Goal: Information Seeking & Learning: Learn about a topic

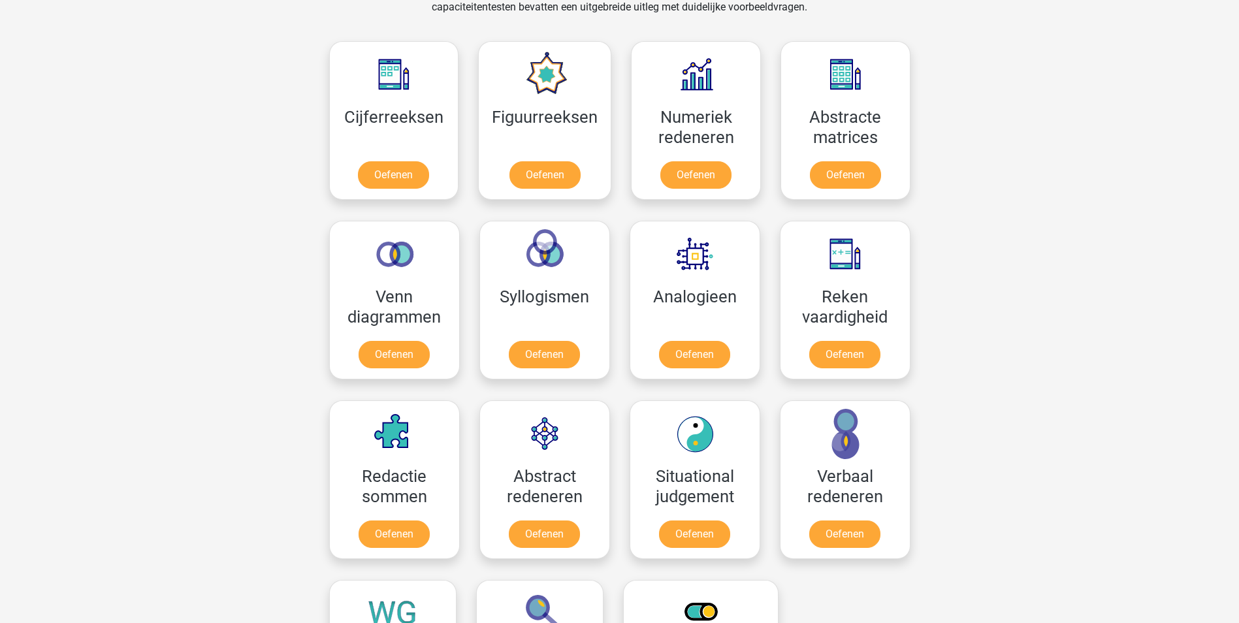
scroll to position [588, 0]
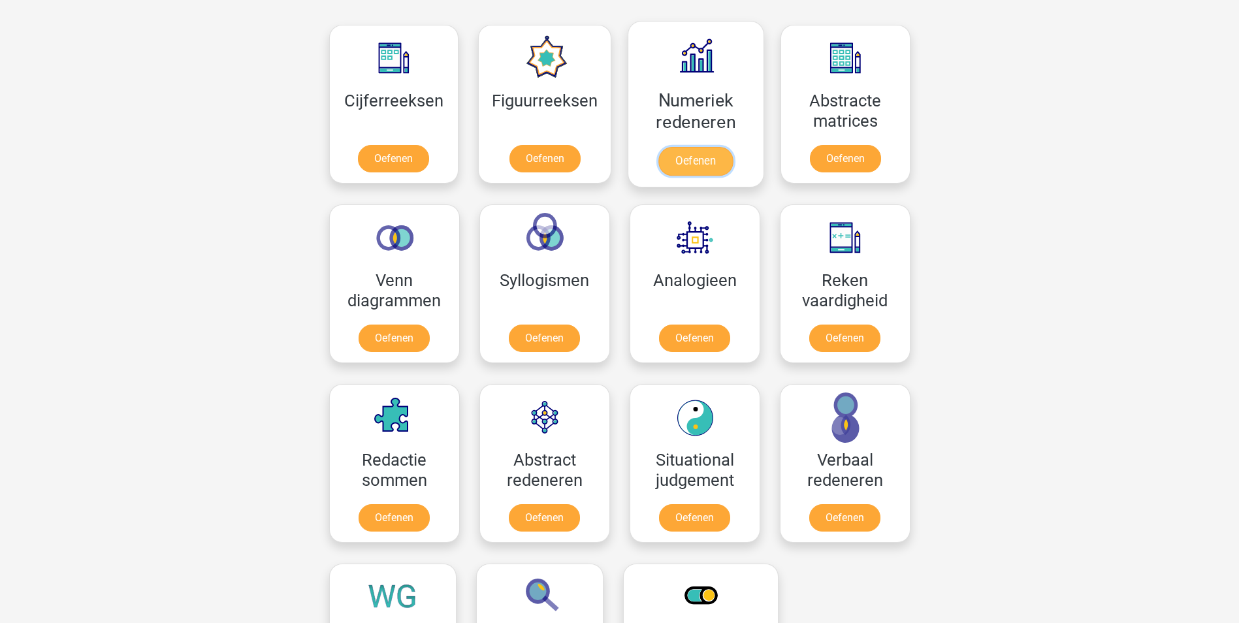
click at [694, 158] on link "Oefenen" at bounding box center [696, 161] width 74 height 29
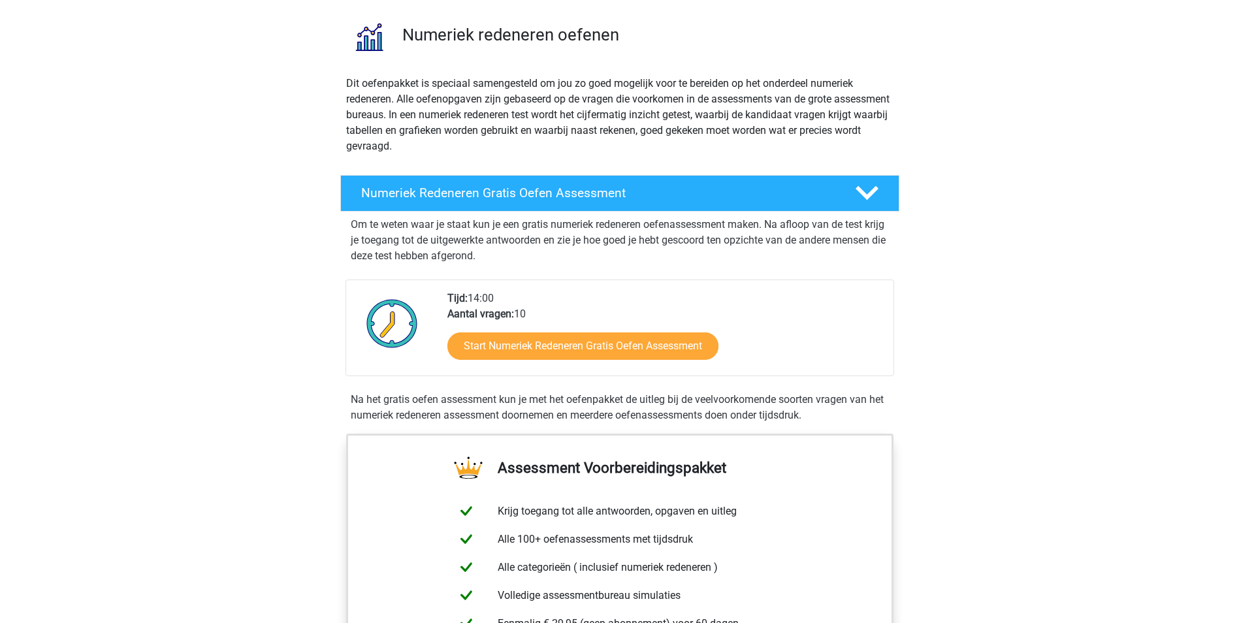
scroll to position [65, 0]
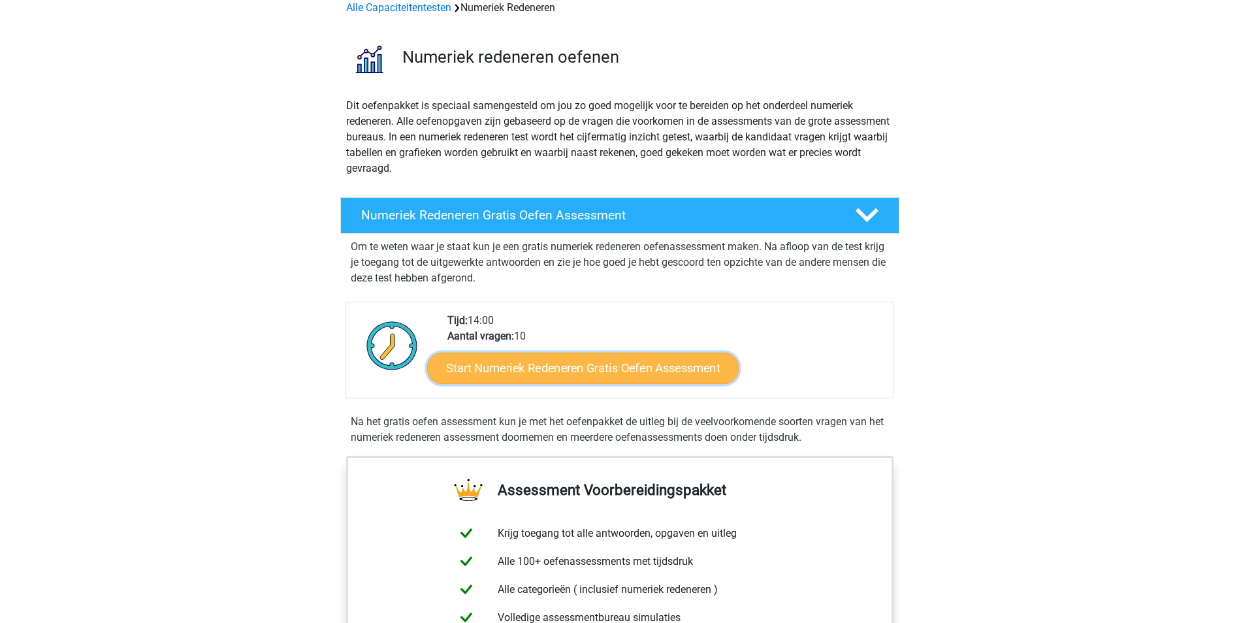
click at [540, 360] on link "Start Numeriek Redeneren Gratis Oefen Assessment" at bounding box center [583, 367] width 312 height 31
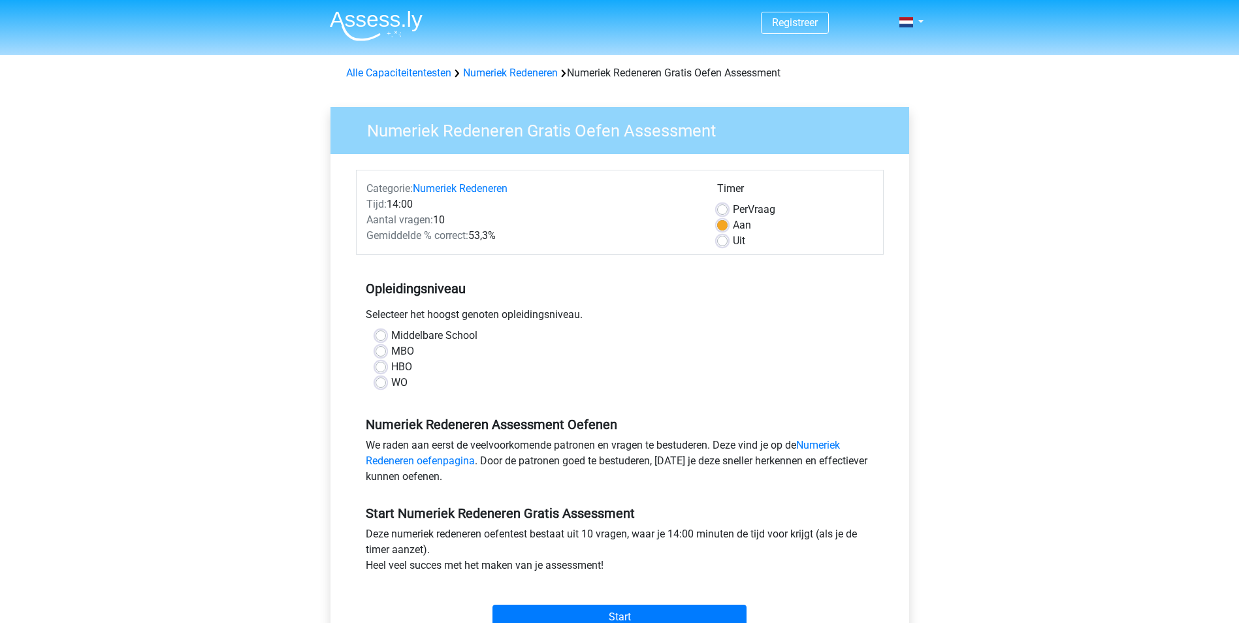
click at [391, 351] on label "MBO" at bounding box center [402, 352] width 23 height 16
click at [385, 351] on input "MBO" at bounding box center [381, 350] width 10 height 13
radio input "true"
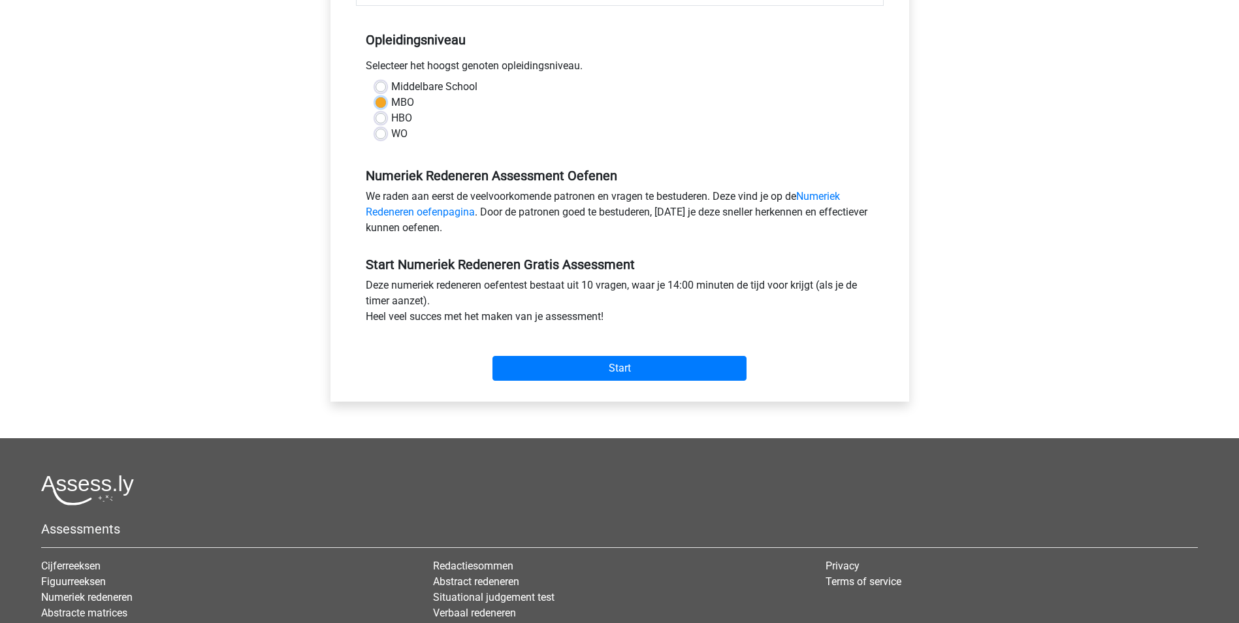
scroll to position [261, 0]
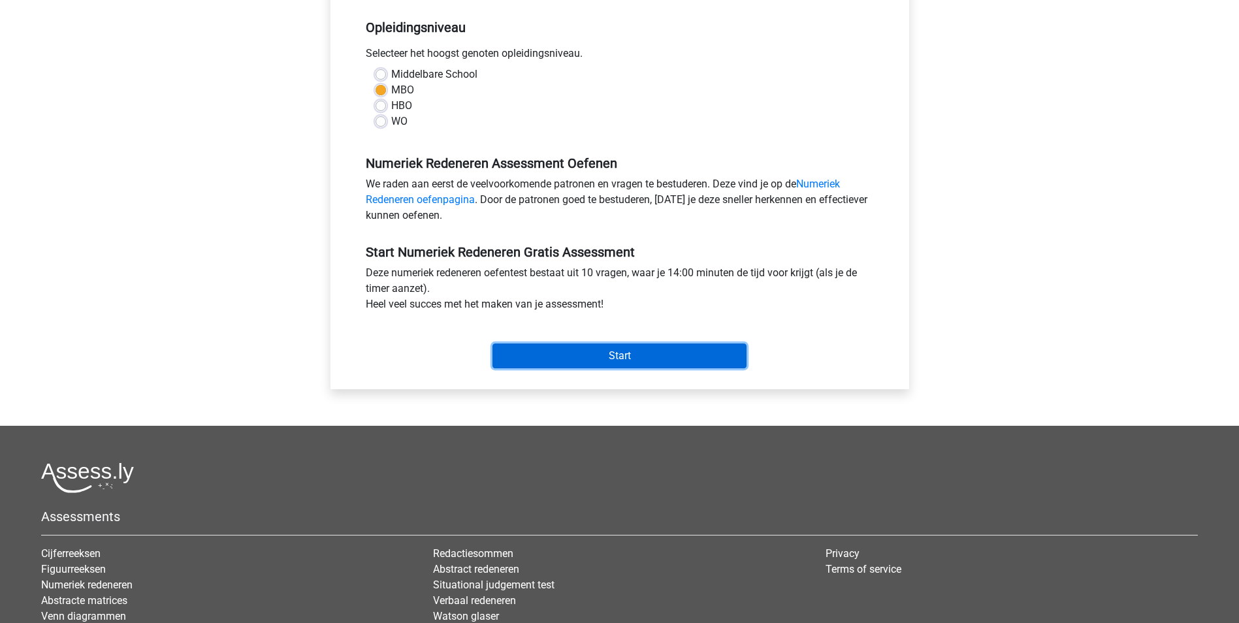
click at [622, 350] on input "Start" at bounding box center [620, 356] width 254 height 25
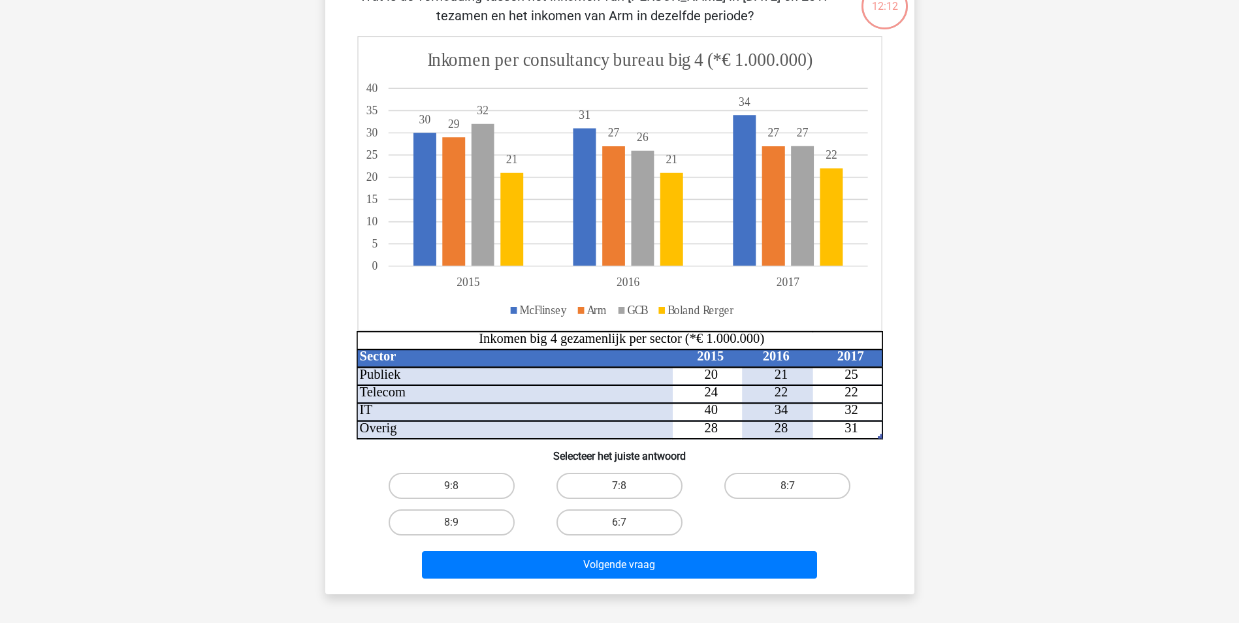
scroll to position [137, 0]
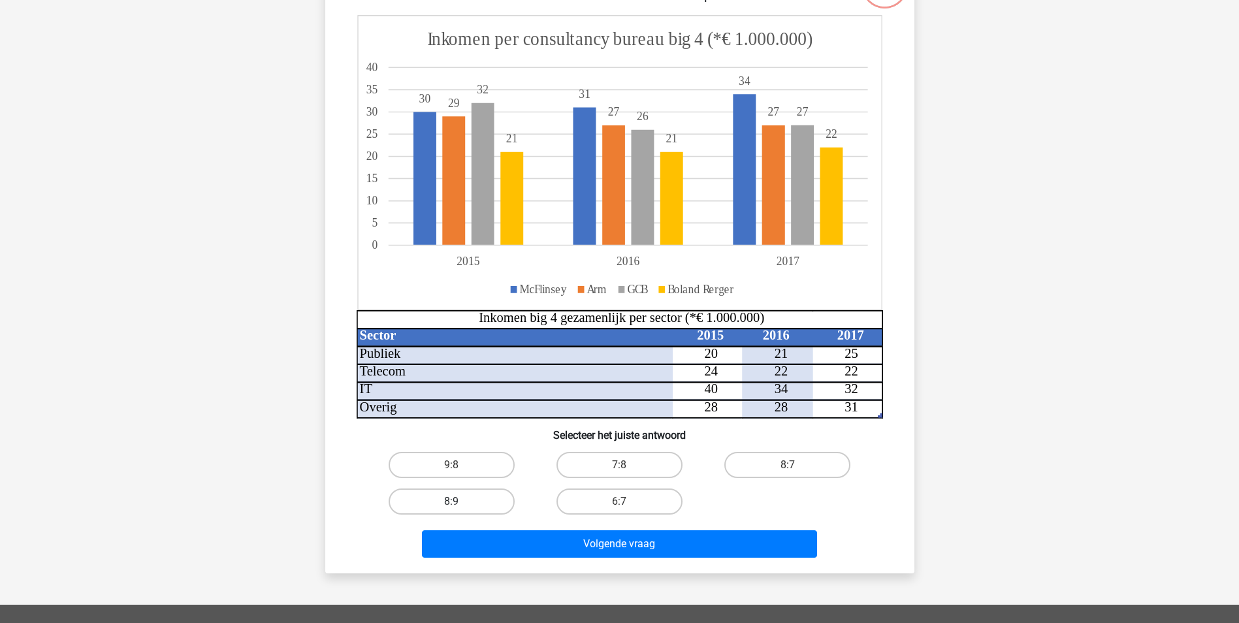
click at [463, 499] on label "8:9" at bounding box center [452, 502] width 126 height 26
click at [460, 502] on input "8:9" at bounding box center [455, 506] width 8 height 8
radio input "true"
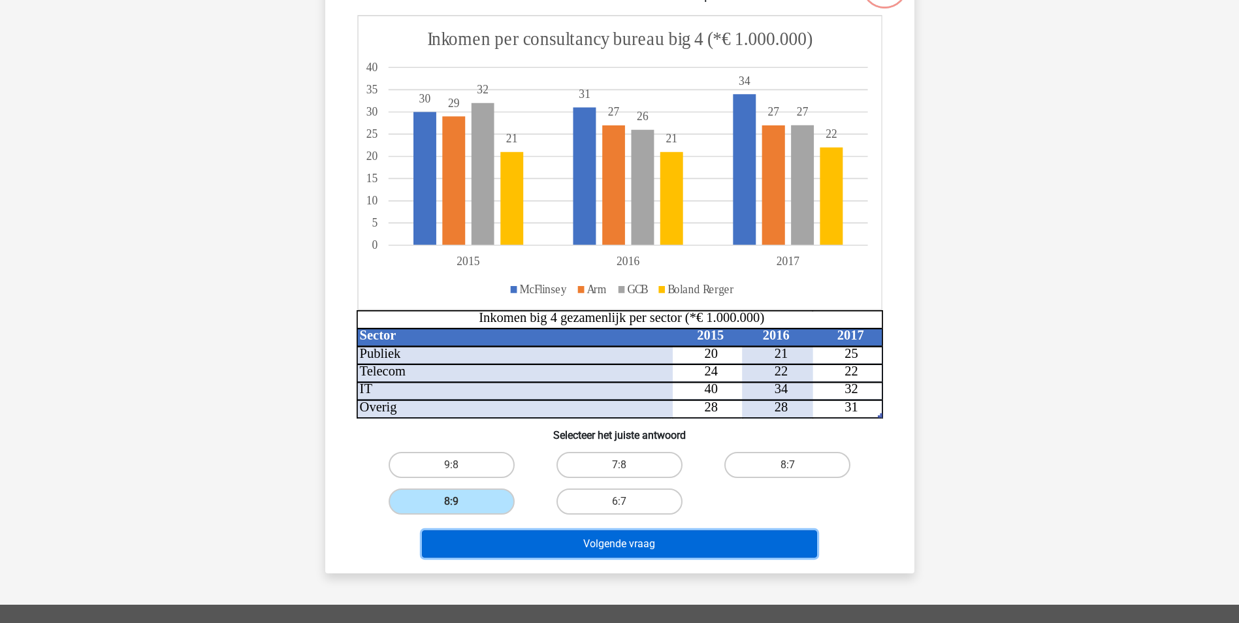
click at [613, 544] on button "Volgende vraag" at bounding box center [619, 543] width 395 height 27
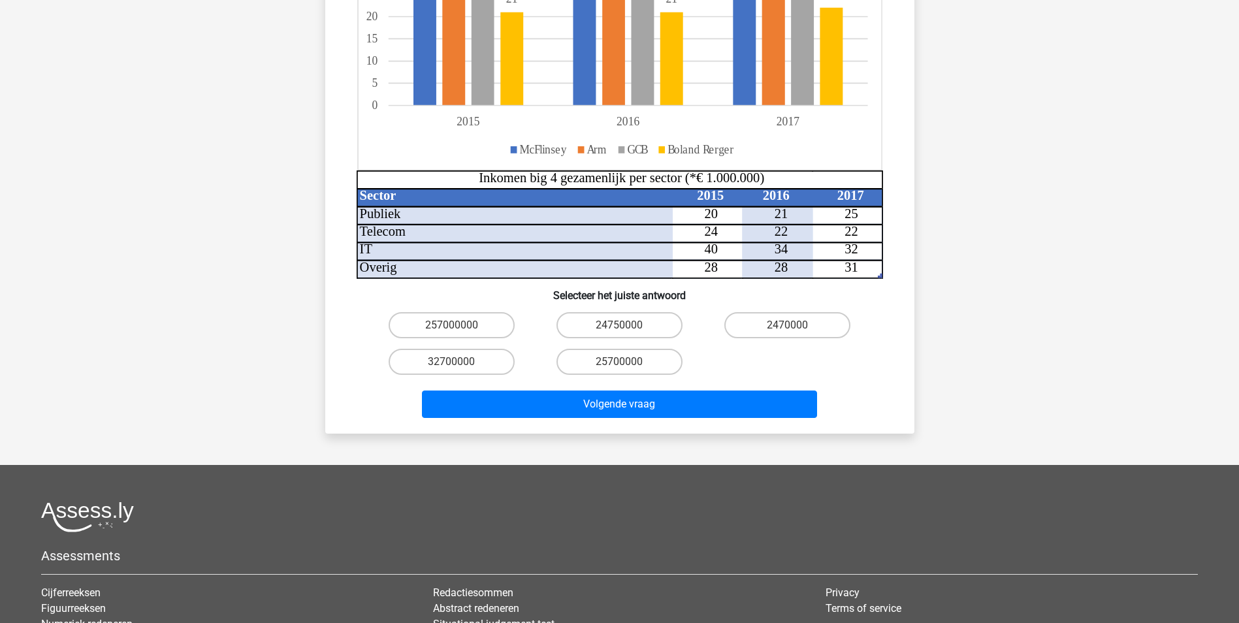
scroll to position [392, 0]
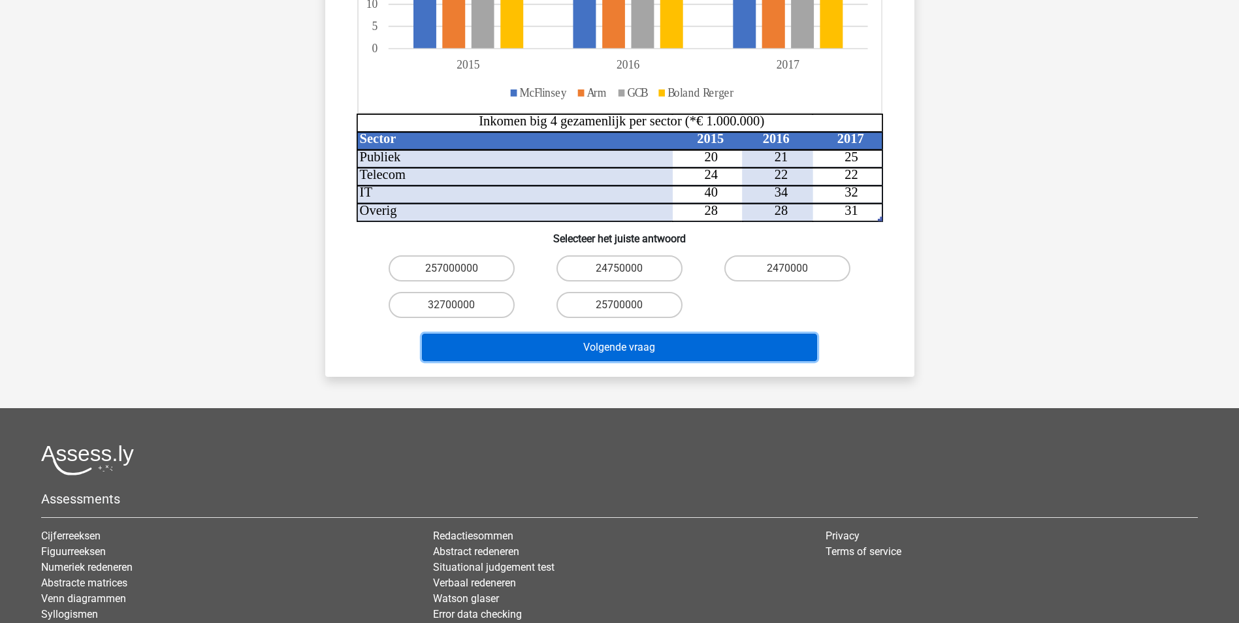
click at [622, 334] on button "Volgende vraag" at bounding box center [619, 347] width 395 height 27
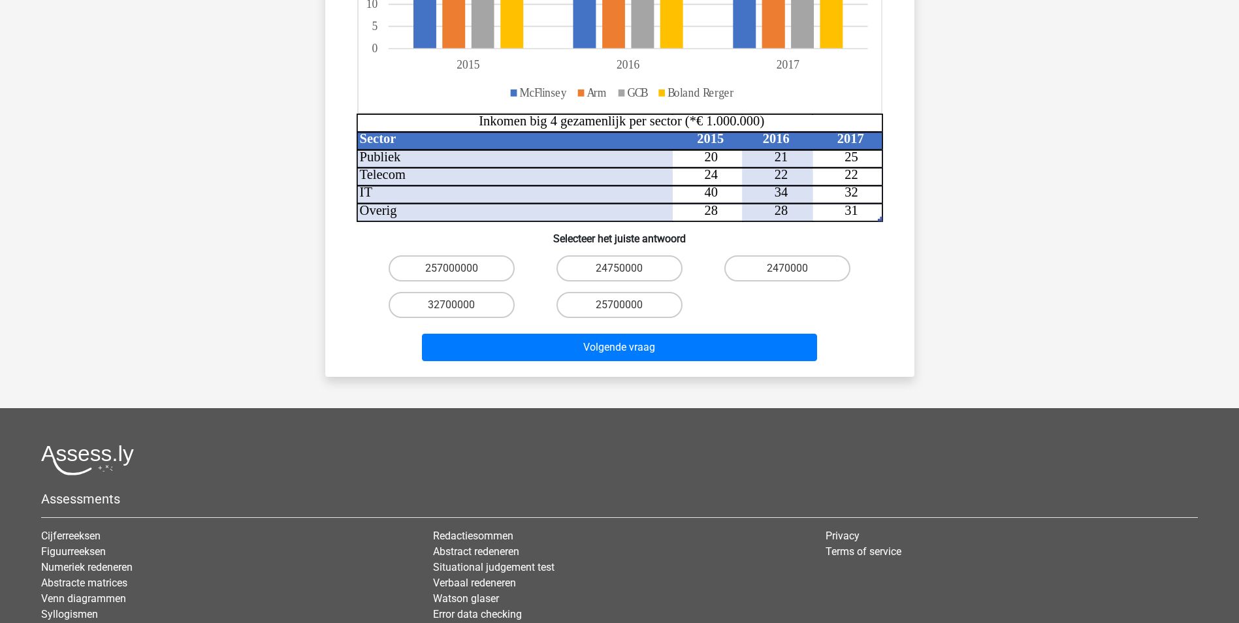
click at [879, 293] on div "257000000 24750000 2470000 32700000 25700000" at bounding box center [619, 286] width 547 height 73
click at [642, 255] on label "24750000" at bounding box center [620, 268] width 126 height 26
click at [628, 269] on input "24750000" at bounding box center [623, 273] width 8 height 8
radio input "true"
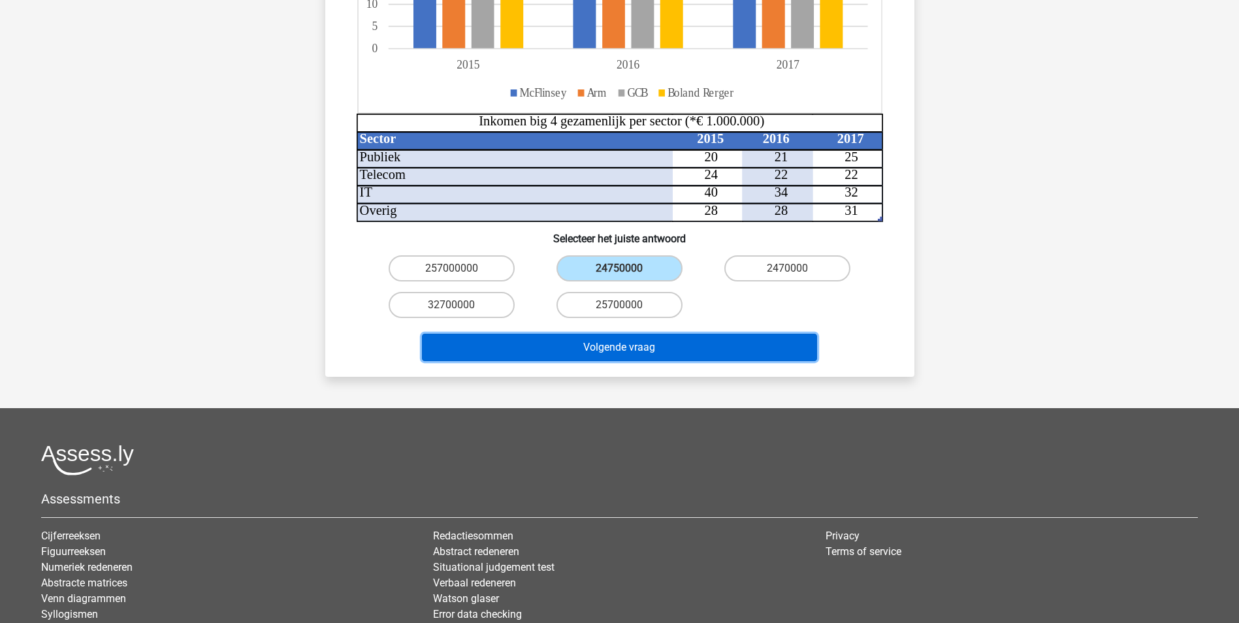
click at [652, 334] on button "Volgende vraag" at bounding box center [619, 347] width 395 height 27
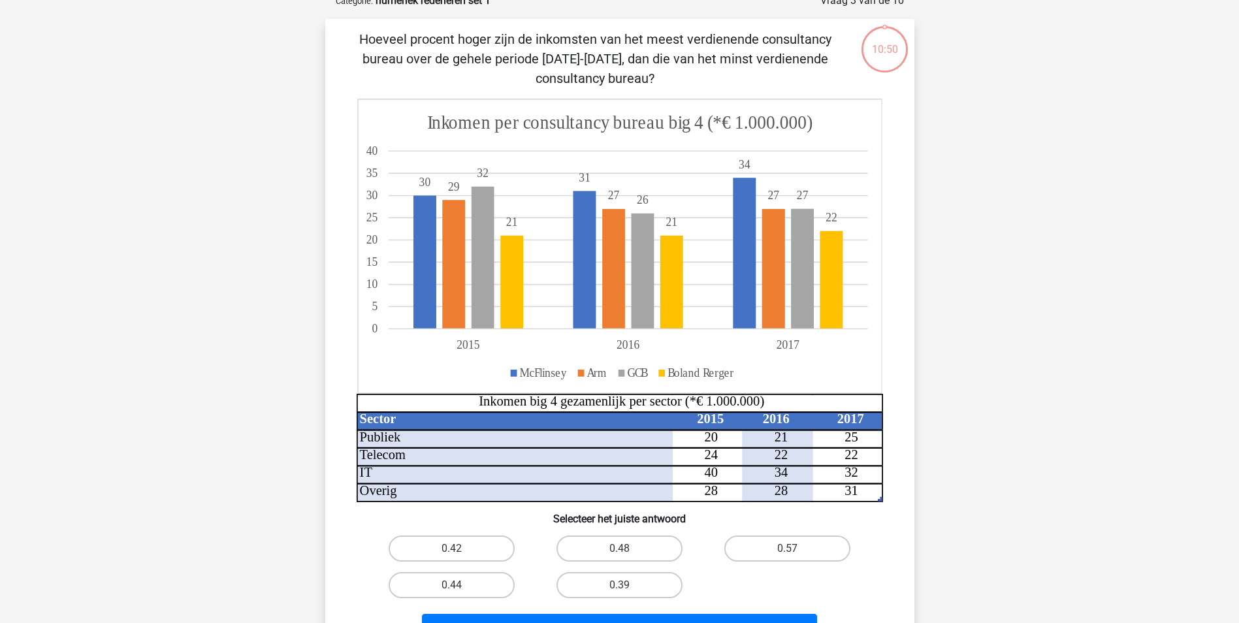
scroll to position [65, 0]
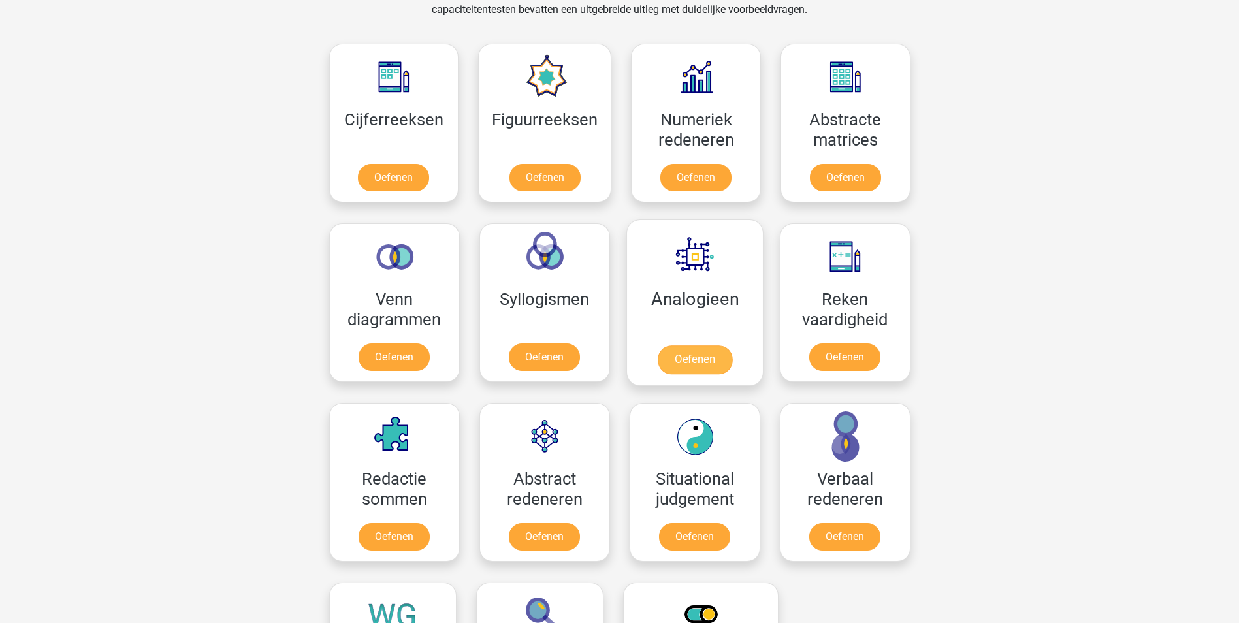
scroll to position [588, 0]
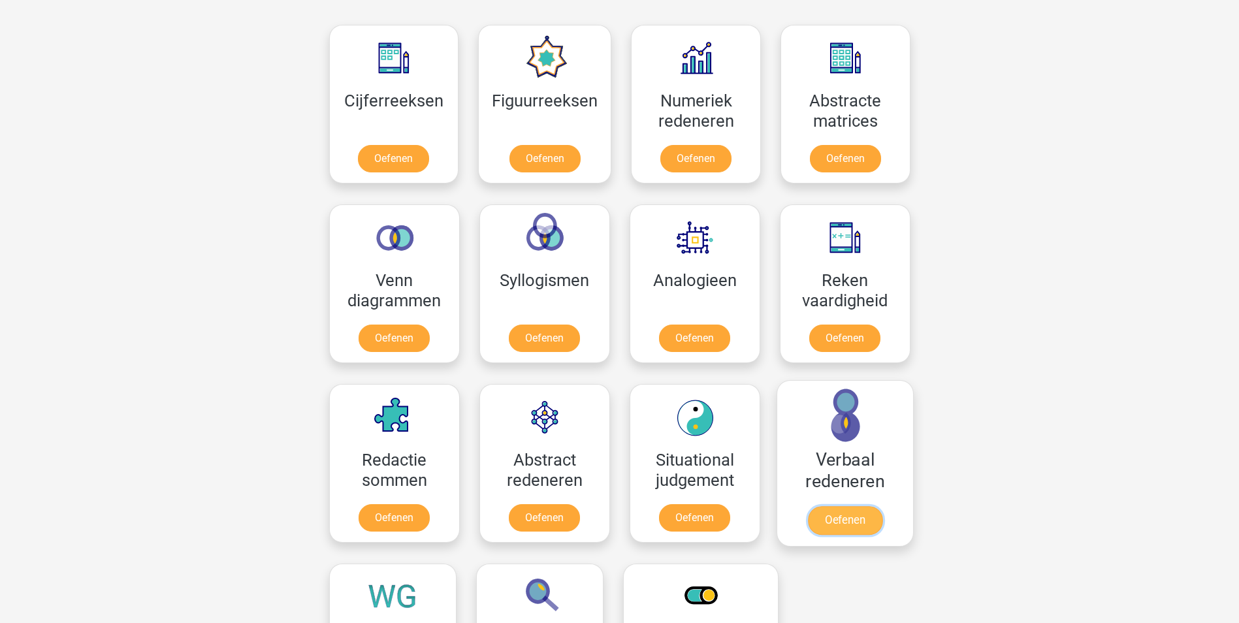
click at [839, 517] on link "Oefenen" at bounding box center [844, 520] width 74 height 29
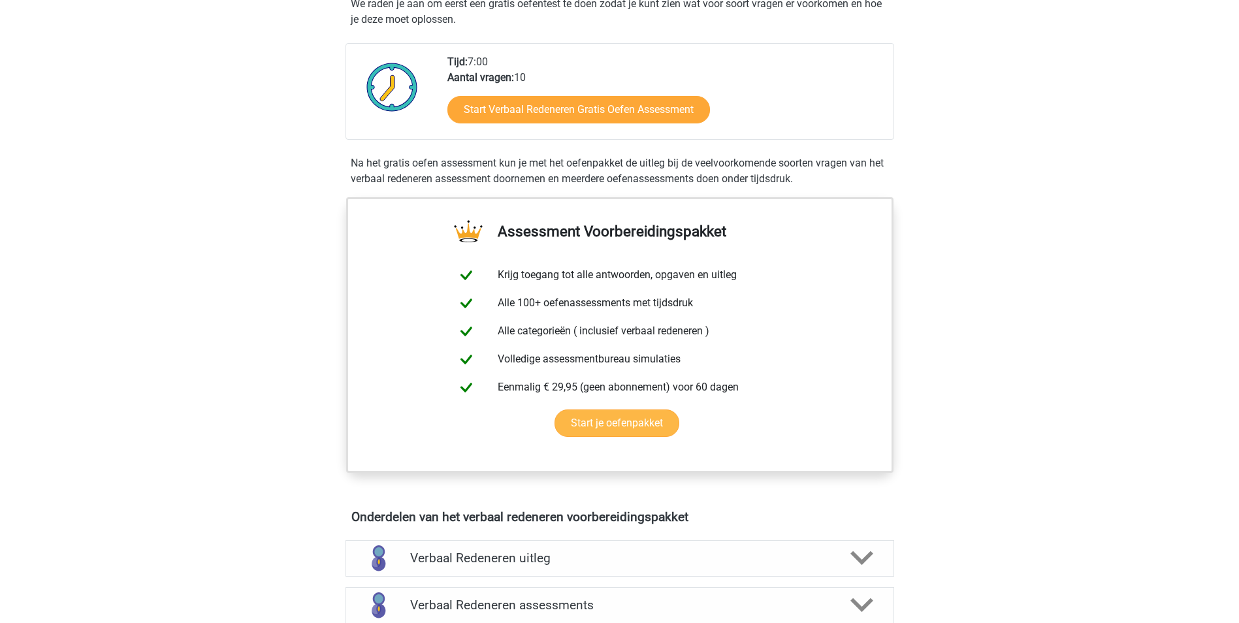
scroll to position [65, 0]
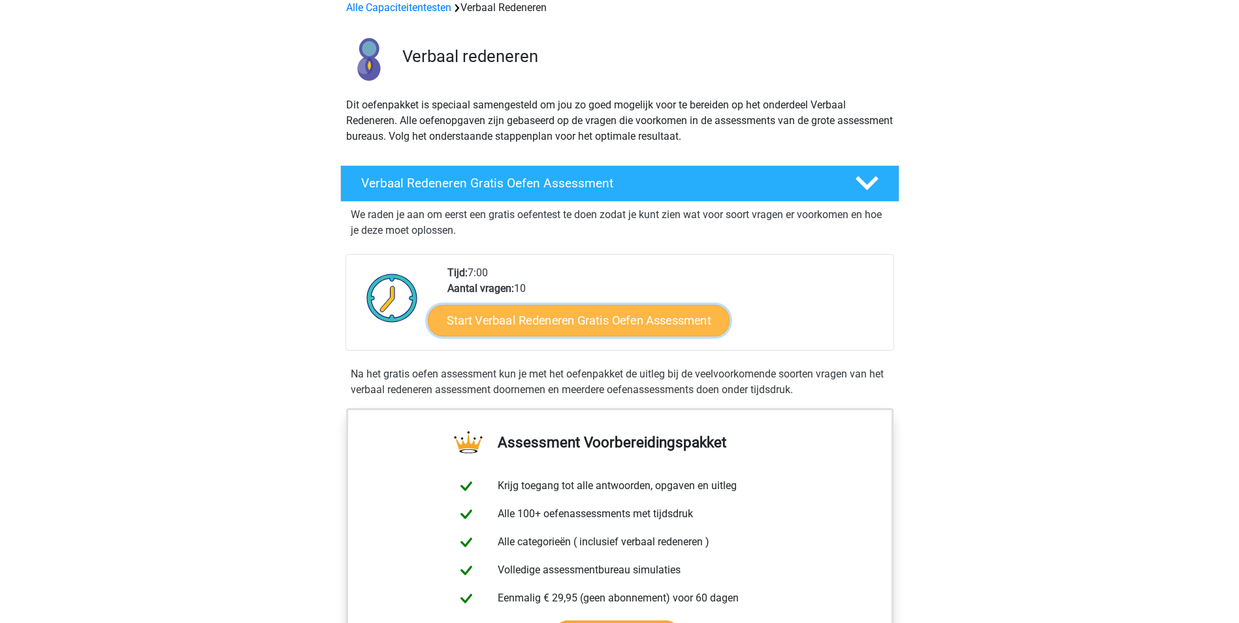
click at [600, 317] on link "Start Verbaal Redeneren Gratis Oefen Assessment" at bounding box center [579, 320] width 302 height 31
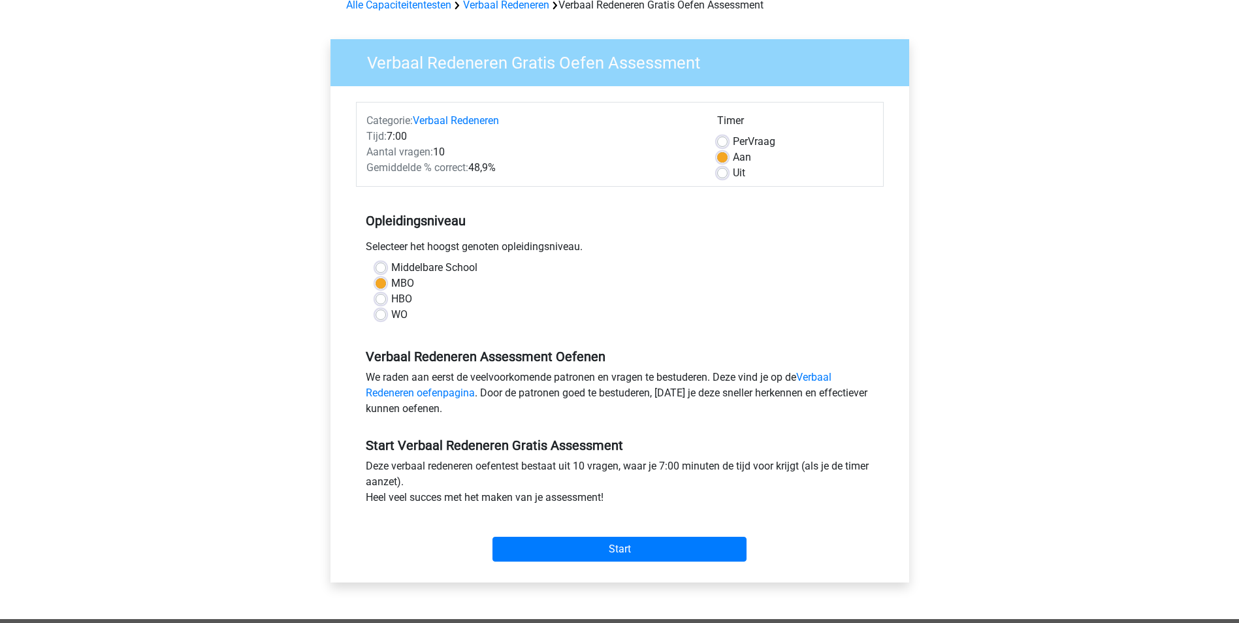
scroll to position [65, 0]
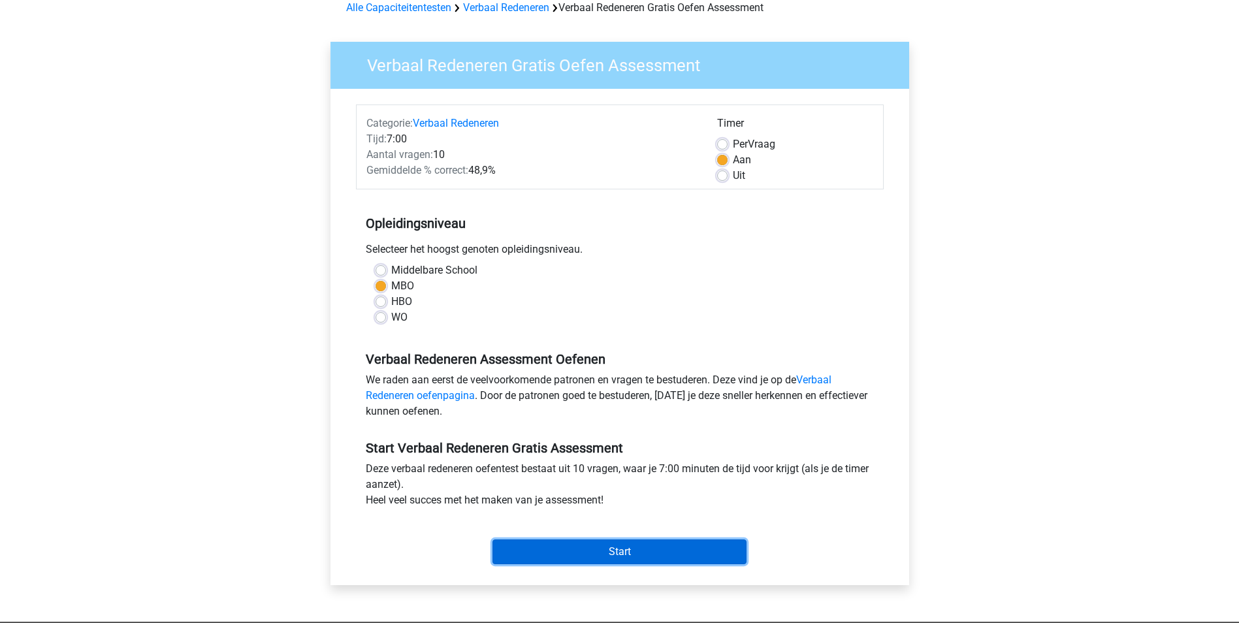
click at [610, 544] on input "Start" at bounding box center [620, 552] width 254 height 25
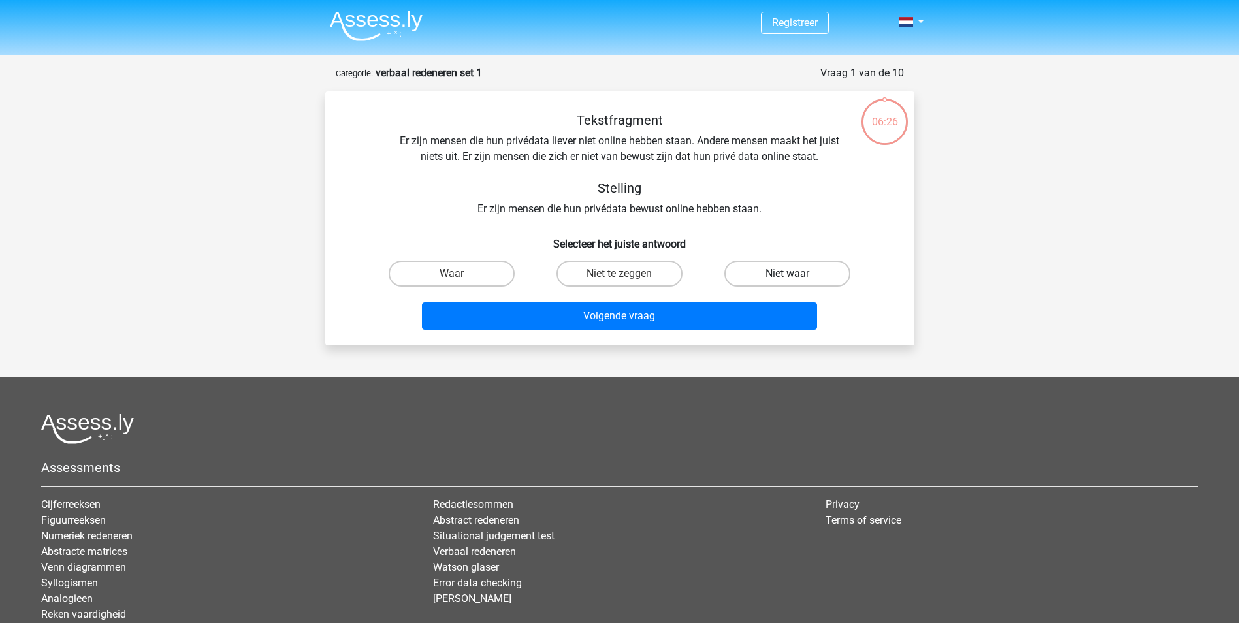
click at [784, 271] on label "Niet waar" at bounding box center [788, 274] width 126 height 26
click at [788, 274] on input "Niet waar" at bounding box center [792, 278] width 8 height 8
radio input "true"
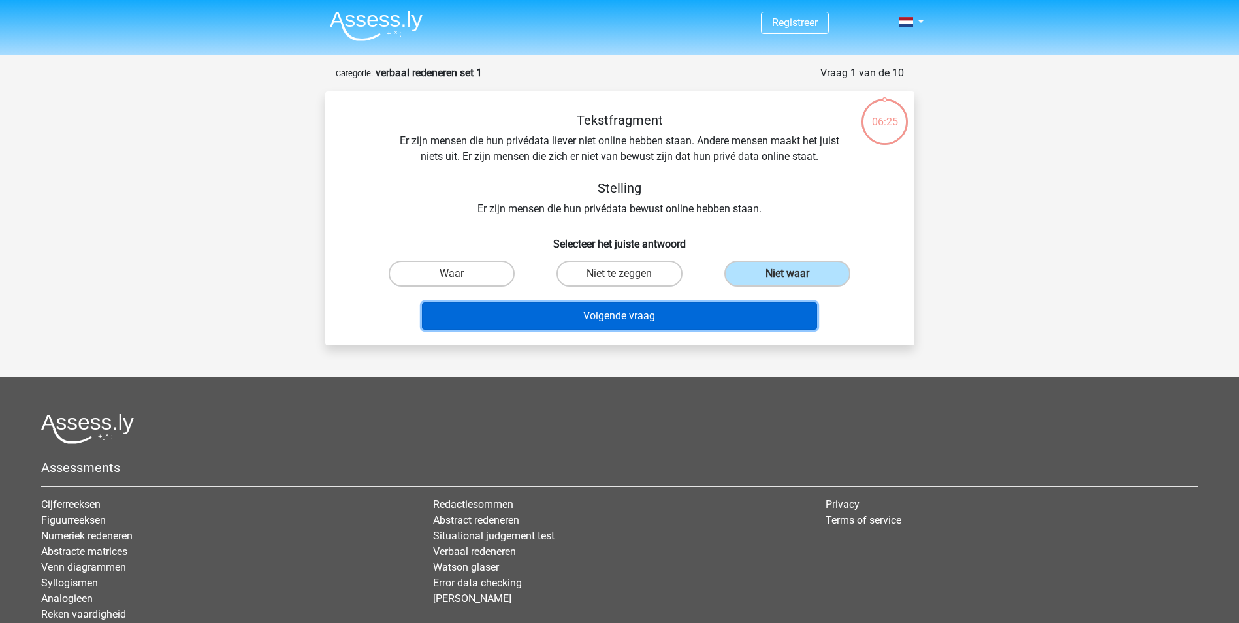
click at [605, 318] on button "Volgende vraag" at bounding box center [619, 315] width 395 height 27
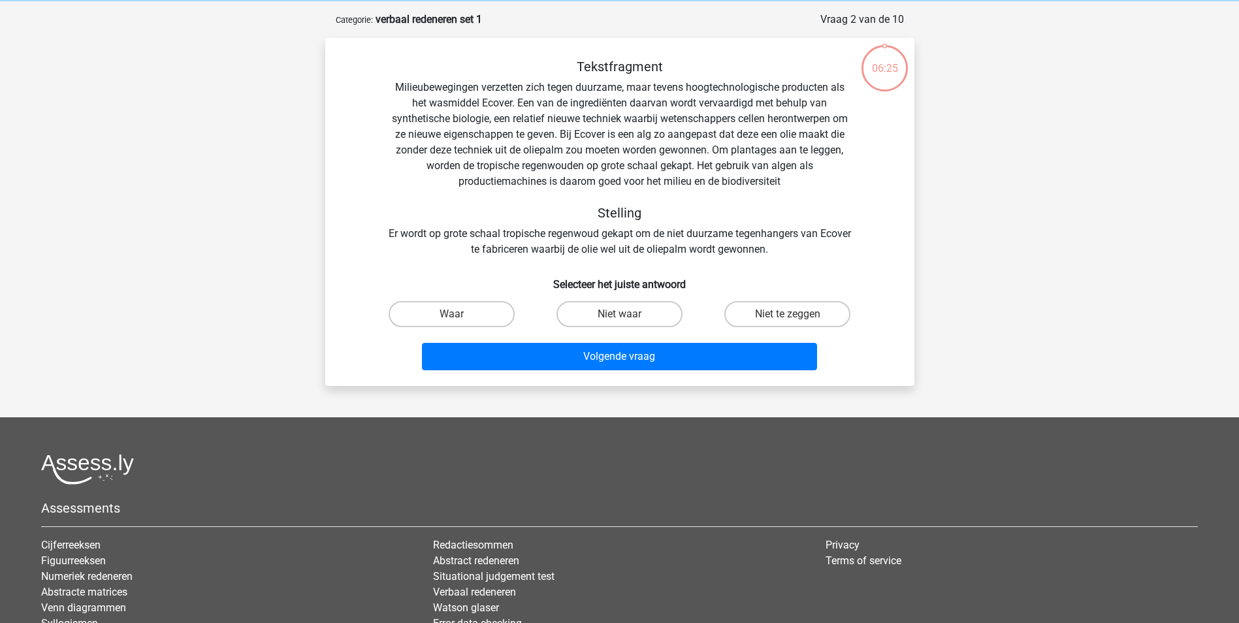
scroll to position [65, 0]
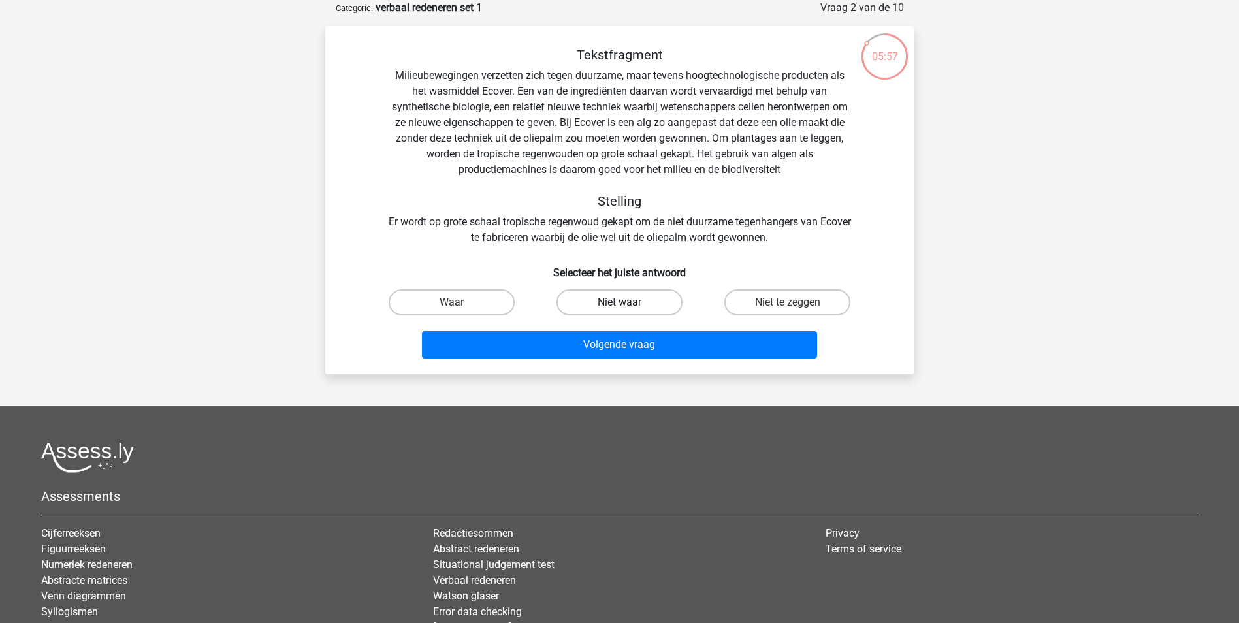
click at [619, 301] on label "Niet waar" at bounding box center [620, 302] width 126 height 26
click at [619, 302] on input "Niet waar" at bounding box center [623, 306] width 8 height 8
radio input "true"
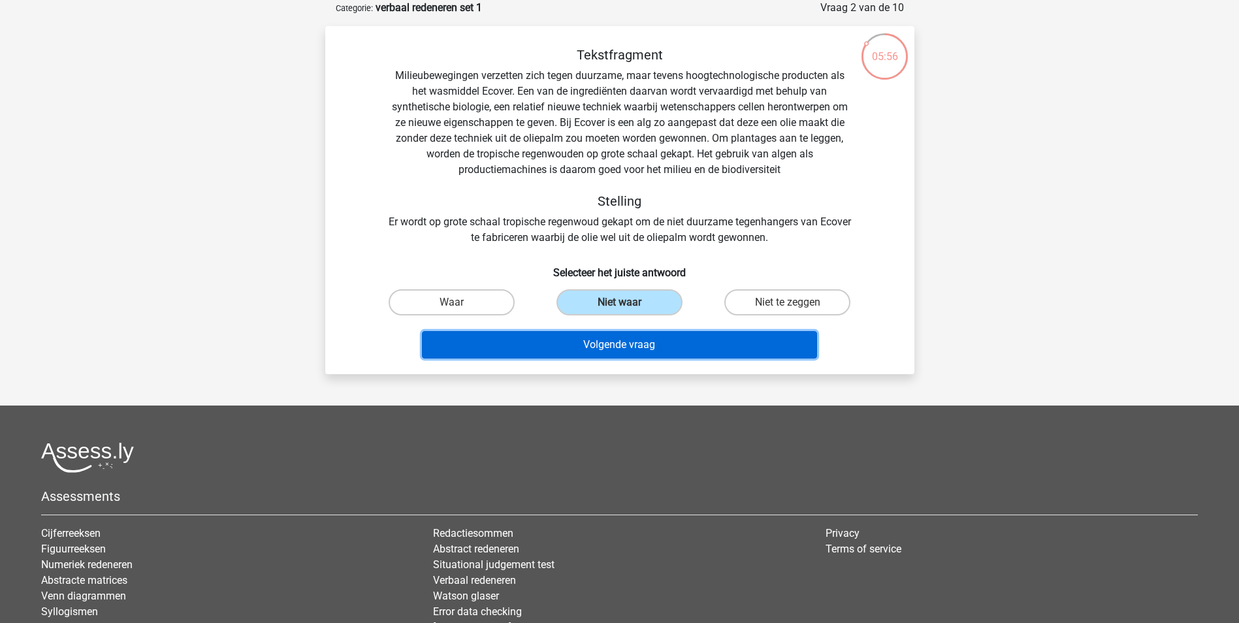
click at [628, 342] on button "Volgende vraag" at bounding box center [619, 344] width 395 height 27
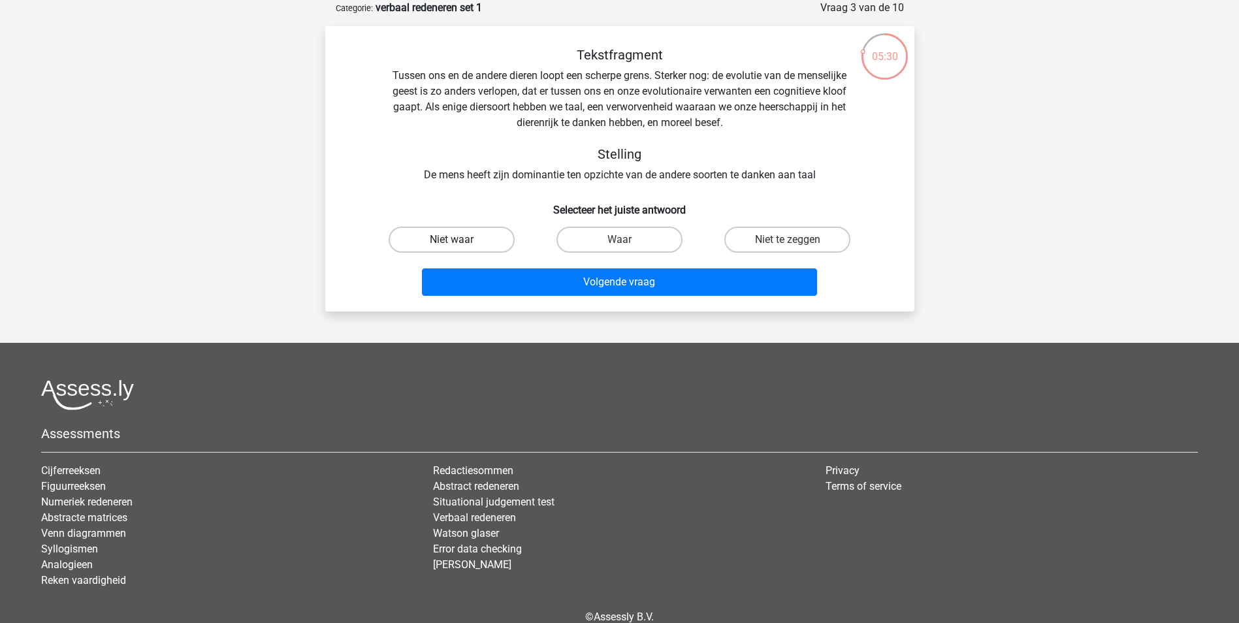
click at [469, 235] on label "Niet waar" at bounding box center [452, 240] width 126 height 26
click at [460, 240] on input "Niet waar" at bounding box center [455, 244] width 8 height 8
radio input "true"
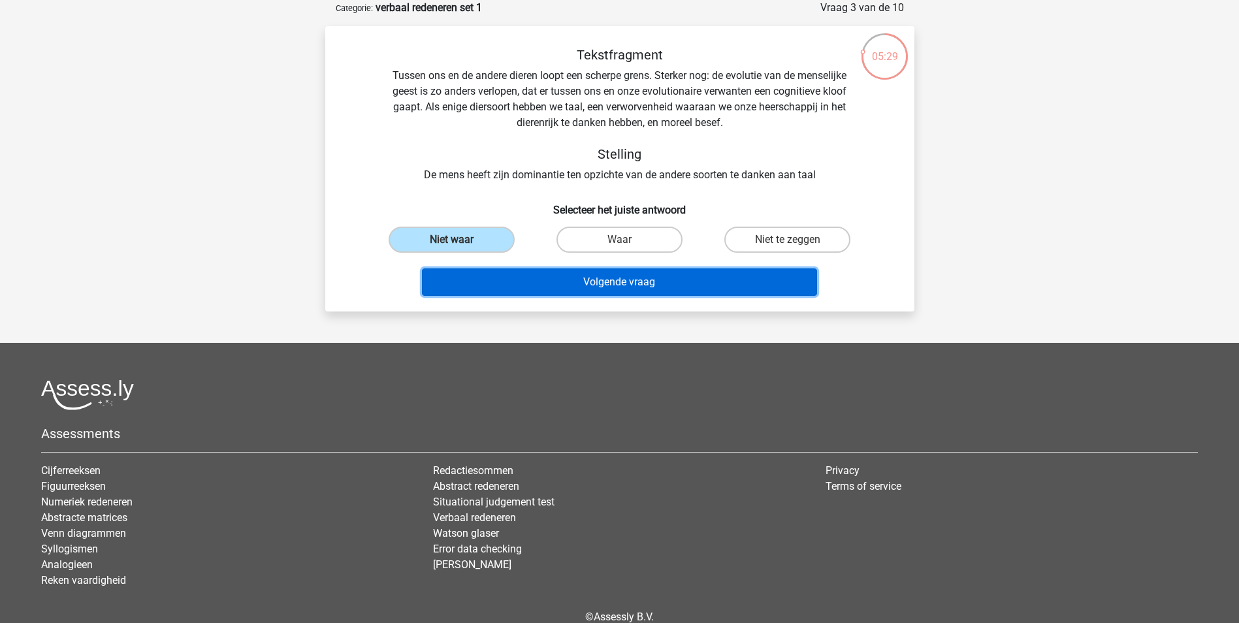
click at [653, 278] on button "Volgende vraag" at bounding box center [619, 282] width 395 height 27
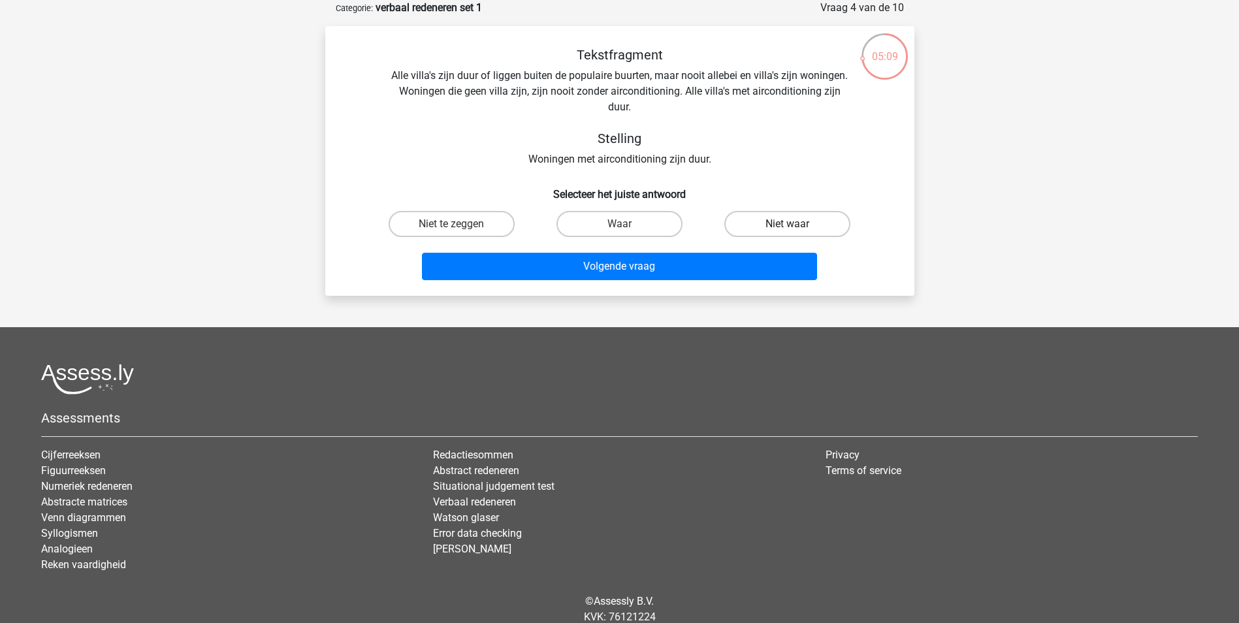
click at [766, 218] on label "Niet waar" at bounding box center [788, 224] width 126 height 26
click at [788, 224] on input "Niet waar" at bounding box center [792, 228] width 8 height 8
radio input "true"
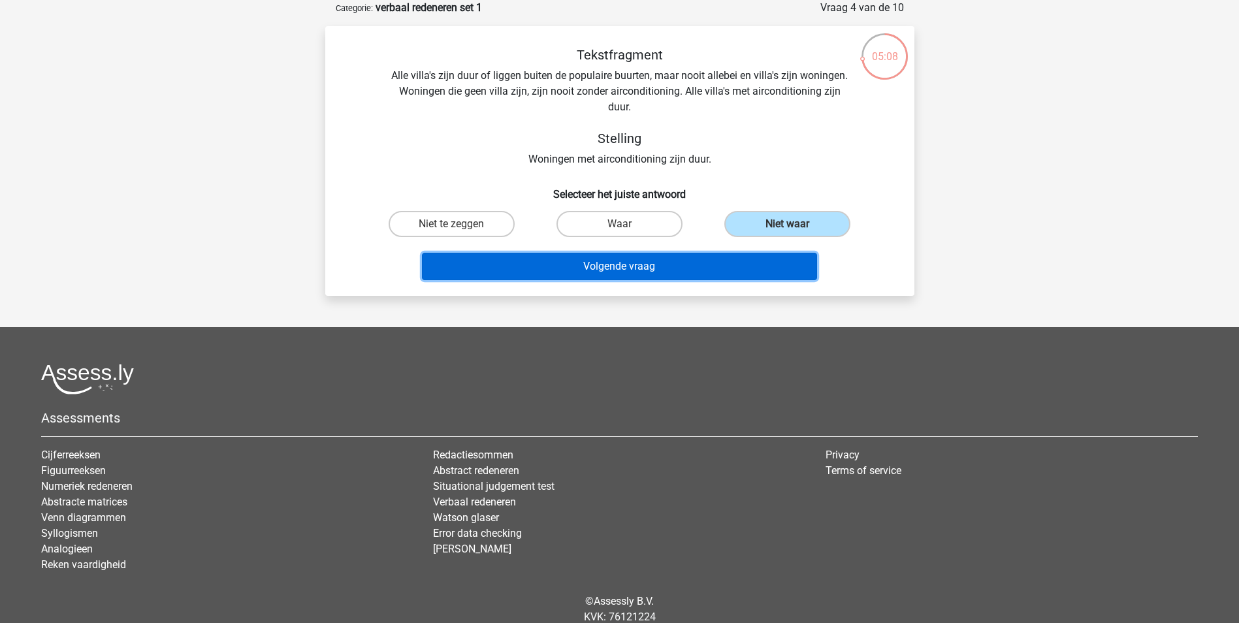
click at [634, 263] on button "Volgende vraag" at bounding box center [619, 266] width 395 height 27
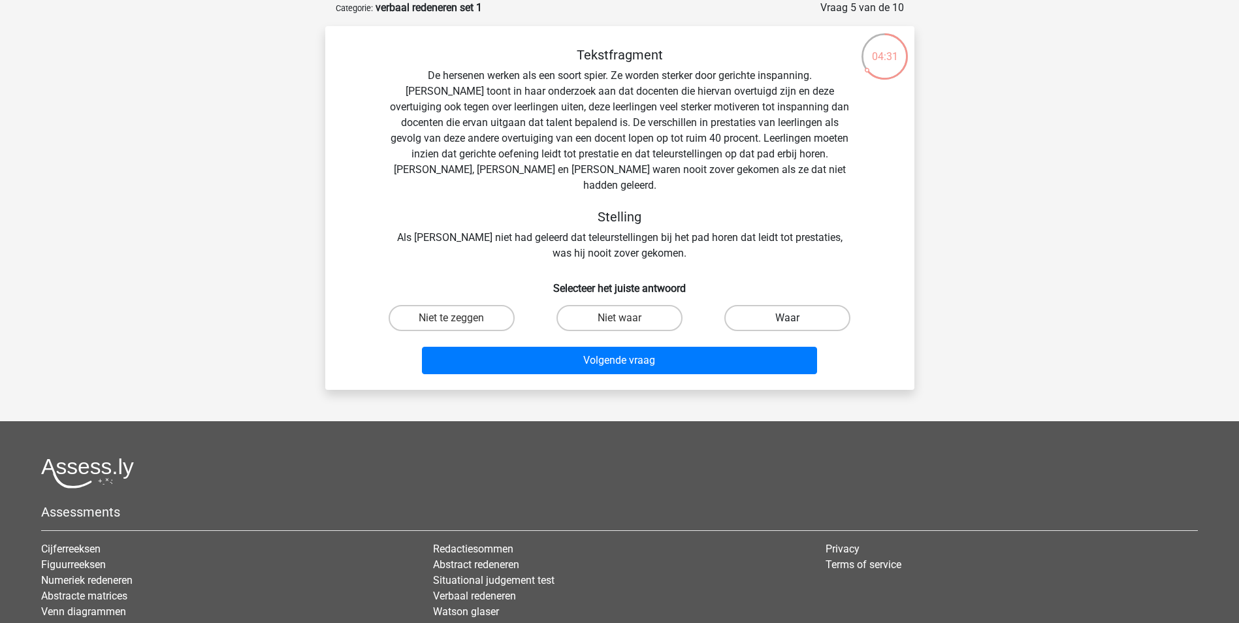
click at [769, 305] on label "Waar" at bounding box center [788, 318] width 126 height 26
click at [788, 318] on input "Waar" at bounding box center [792, 322] width 8 height 8
radio input "true"
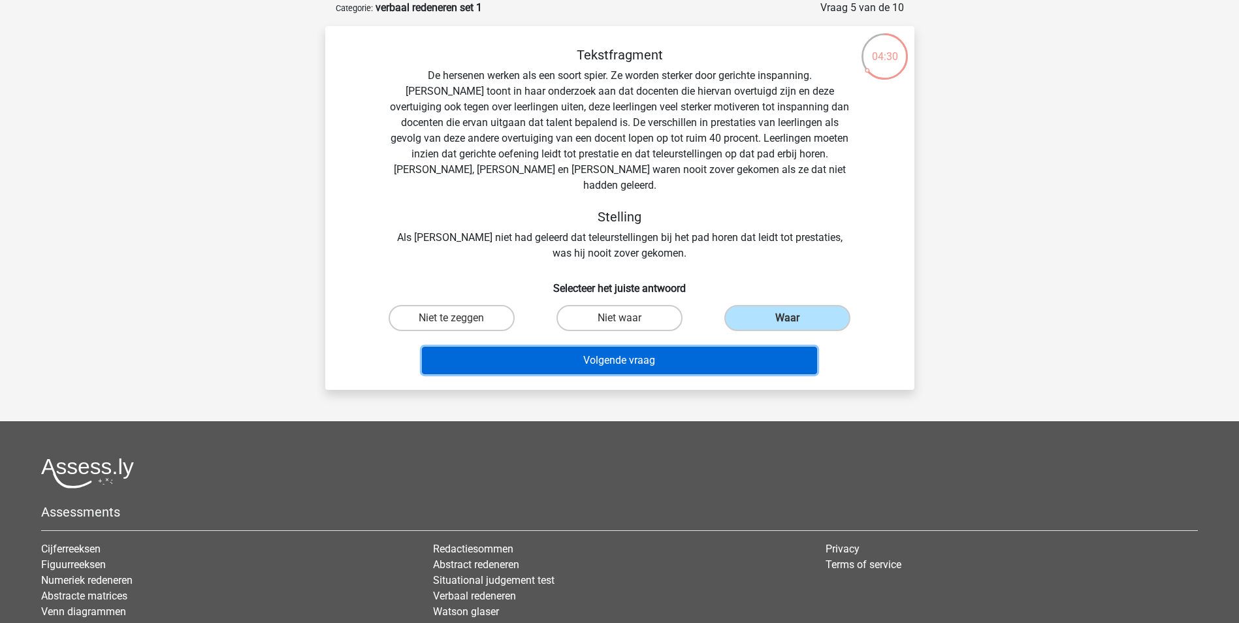
click at [634, 347] on button "Volgende vraag" at bounding box center [619, 360] width 395 height 27
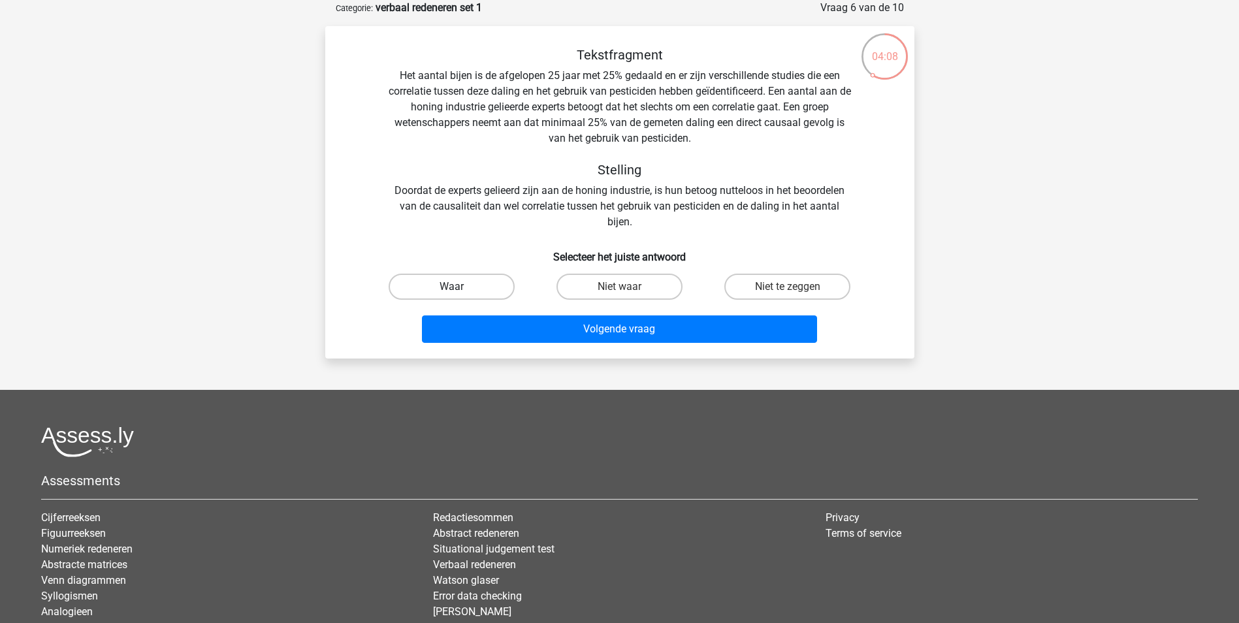
click at [495, 282] on label "Waar" at bounding box center [452, 287] width 126 height 26
click at [460, 287] on input "Waar" at bounding box center [455, 291] width 8 height 8
radio input "true"
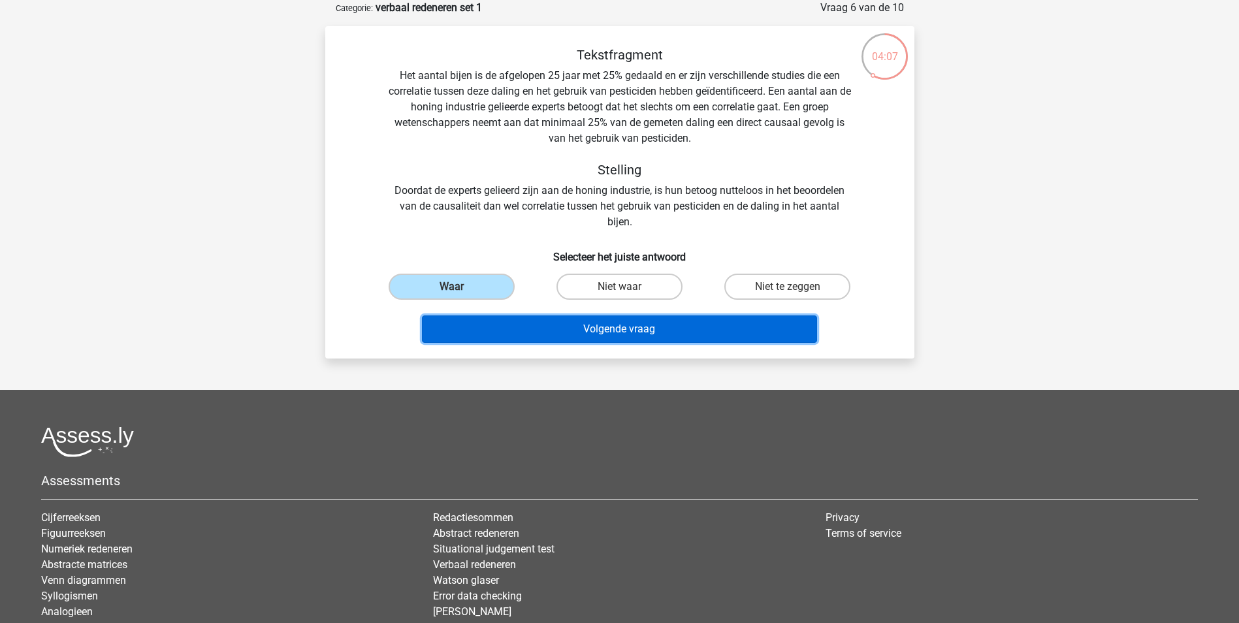
click at [630, 331] on button "Volgende vraag" at bounding box center [619, 329] width 395 height 27
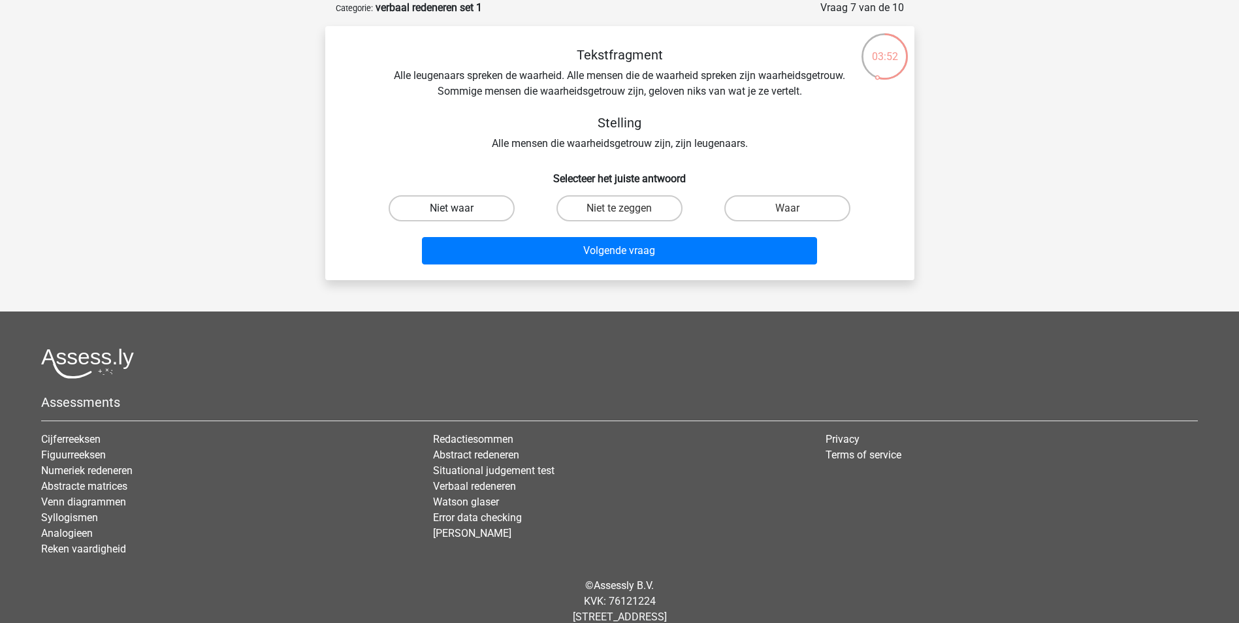
click at [460, 203] on label "Niet waar" at bounding box center [452, 208] width 126 height 26
click at [460, 208] on input "Niet waar" at bounding box center [455, 212] width 8 height 8
radio input "true"
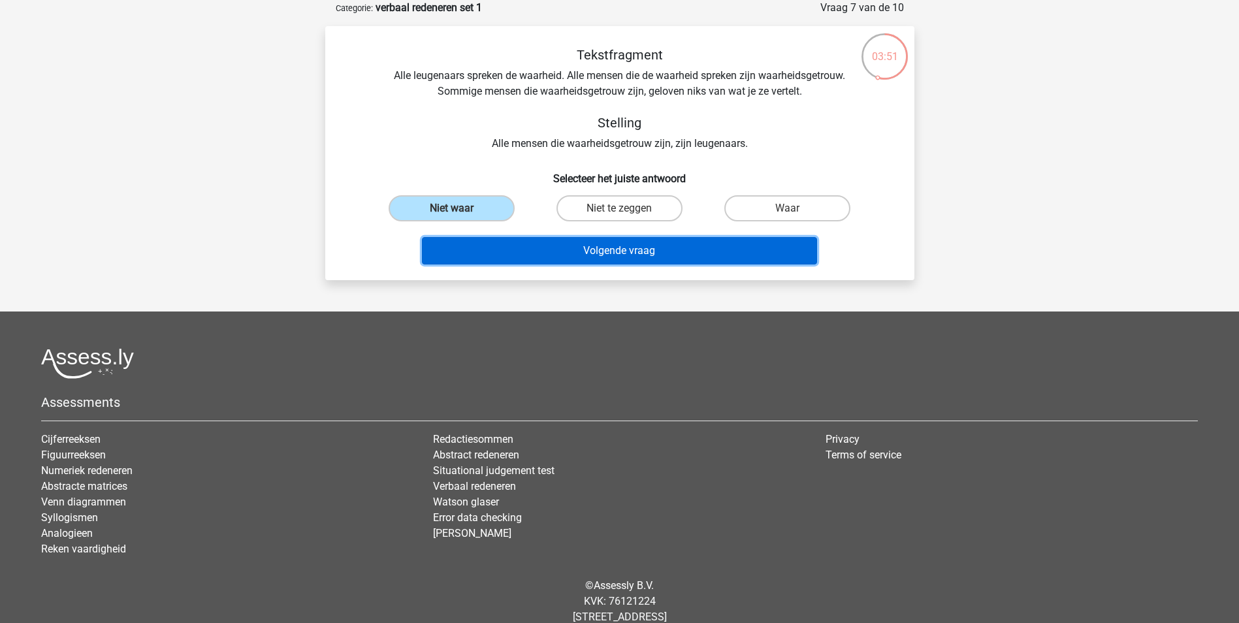
click at [649, 250] on button "Volgende vraag" at bounding box center [619, 250] width 395 height 27
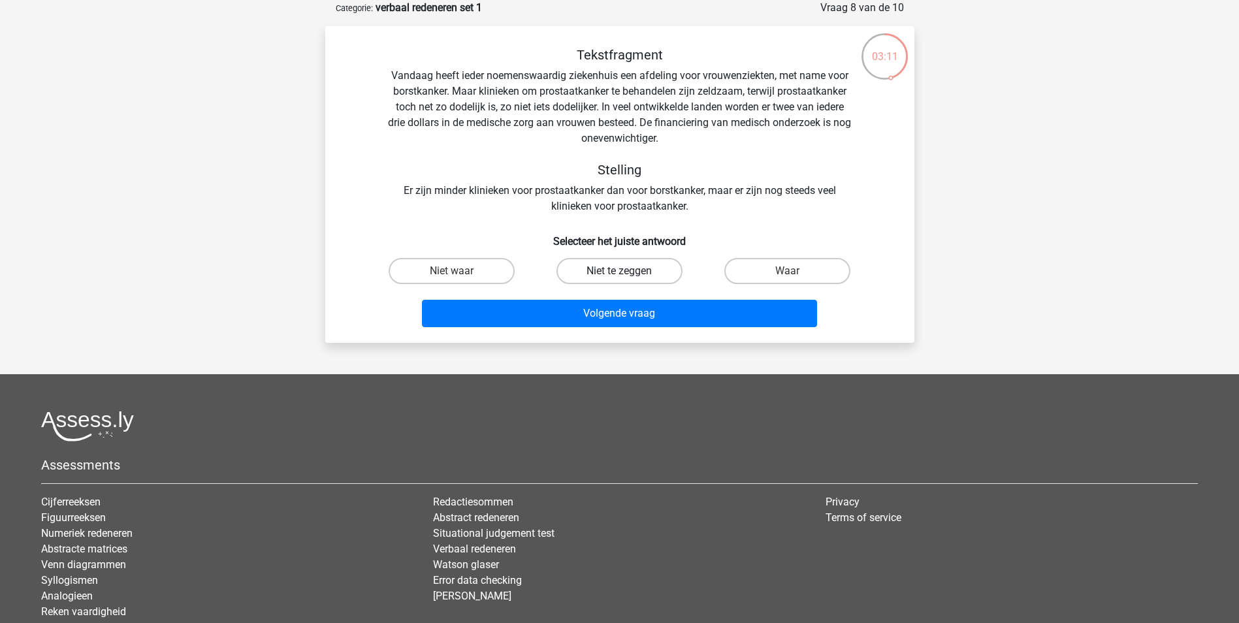
click at [611, 268] on label "Niet te zeggen" at bounding box center [620, 271] width 126 height 26
click at [619, 271] on input "Niet te zeggen" at bounding box center [623, 275] width 8 height 8
radio input "true"
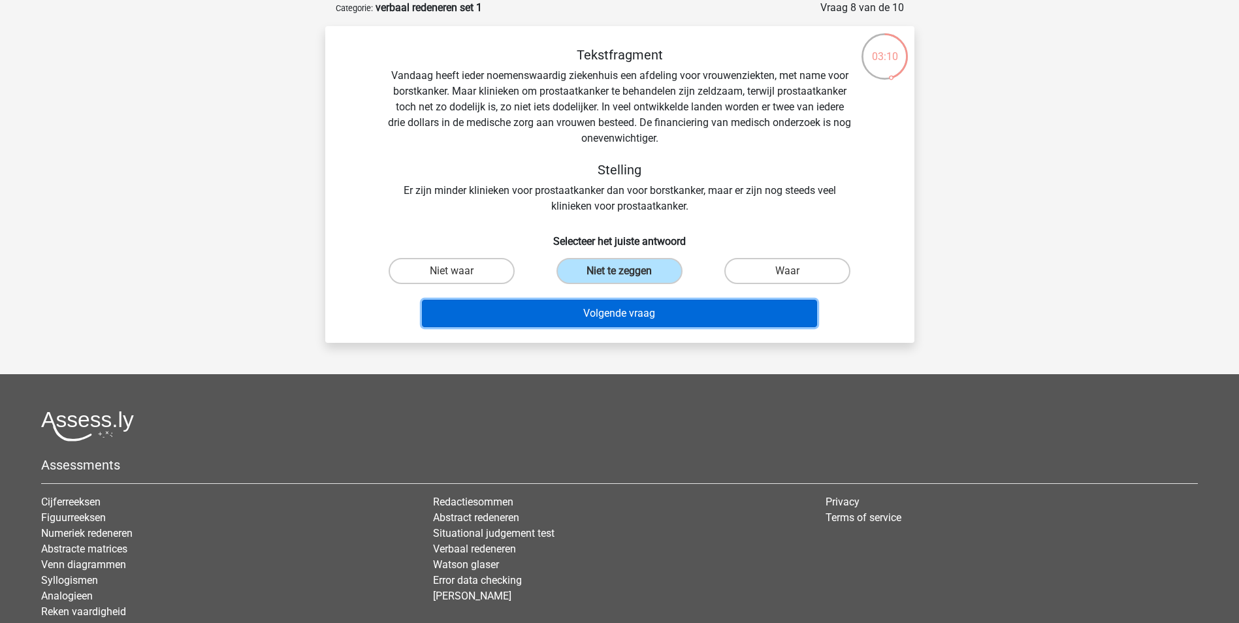
click at [623, 308] on button "Volgende vraag" at bounding box center [619, 313] width 395 height 27
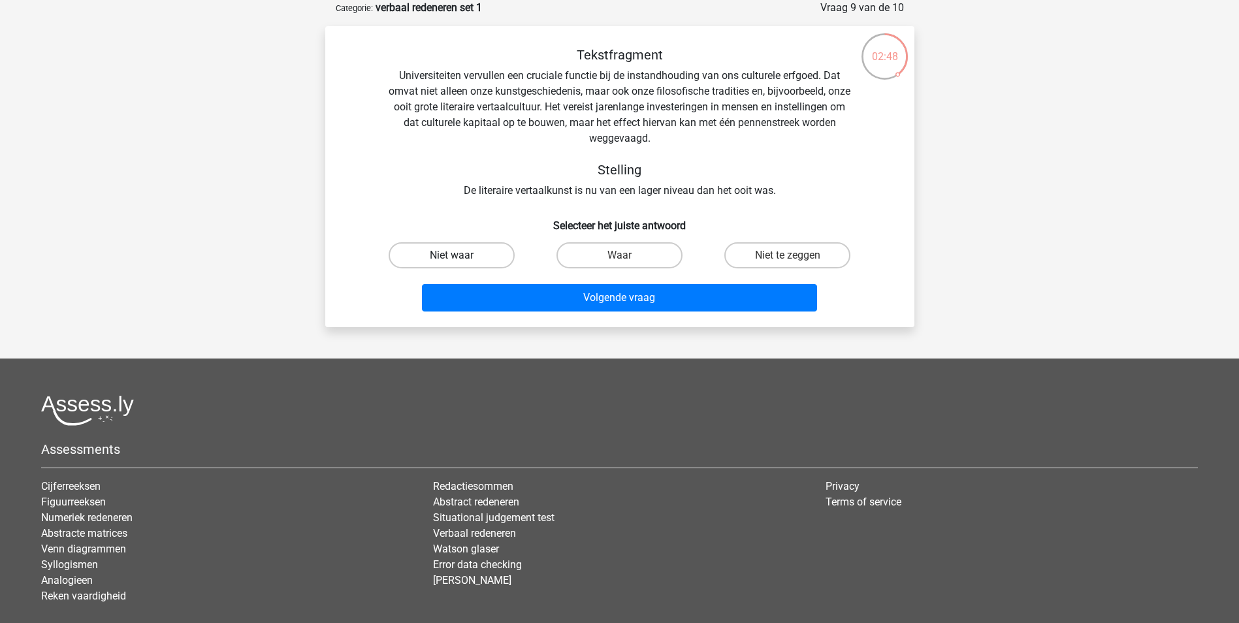
click at [487, 252] on label "Niet waar" at bounding box center [452, 255] width 126 height 26
click at [460, 255] on input "Niet waar" at bounding box center [455, 259] width 8 height 8
radio input "true"
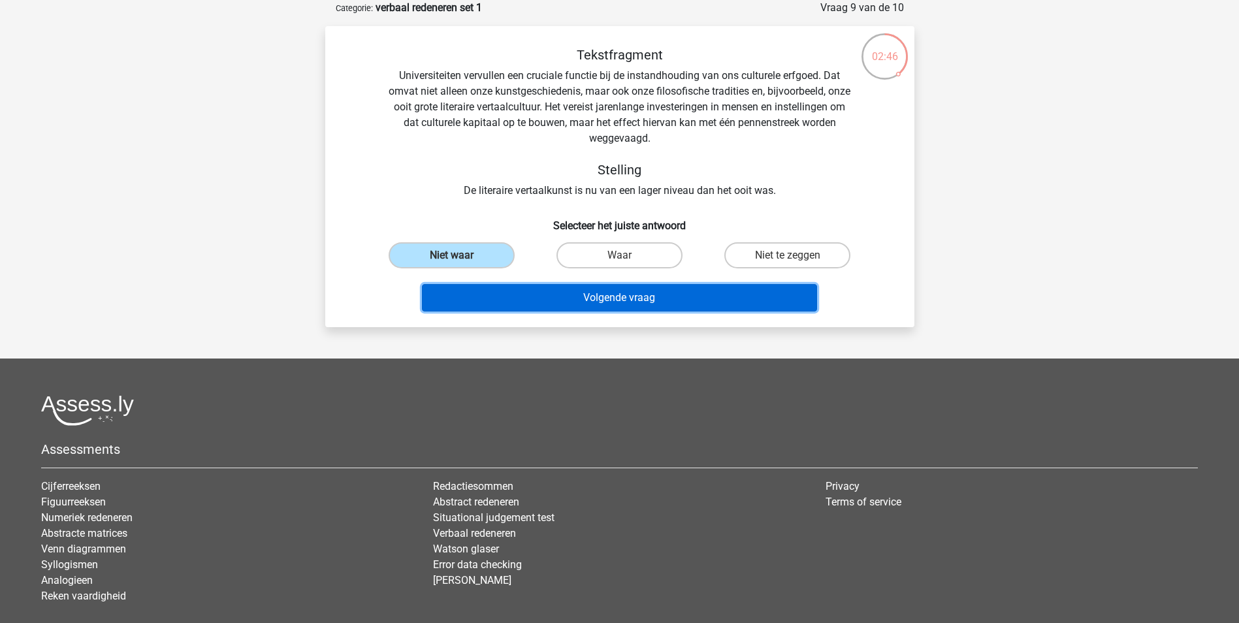
click at [644, 297] on button "Volgende vraag" at bounding box center [619, 297] width 395 height 27
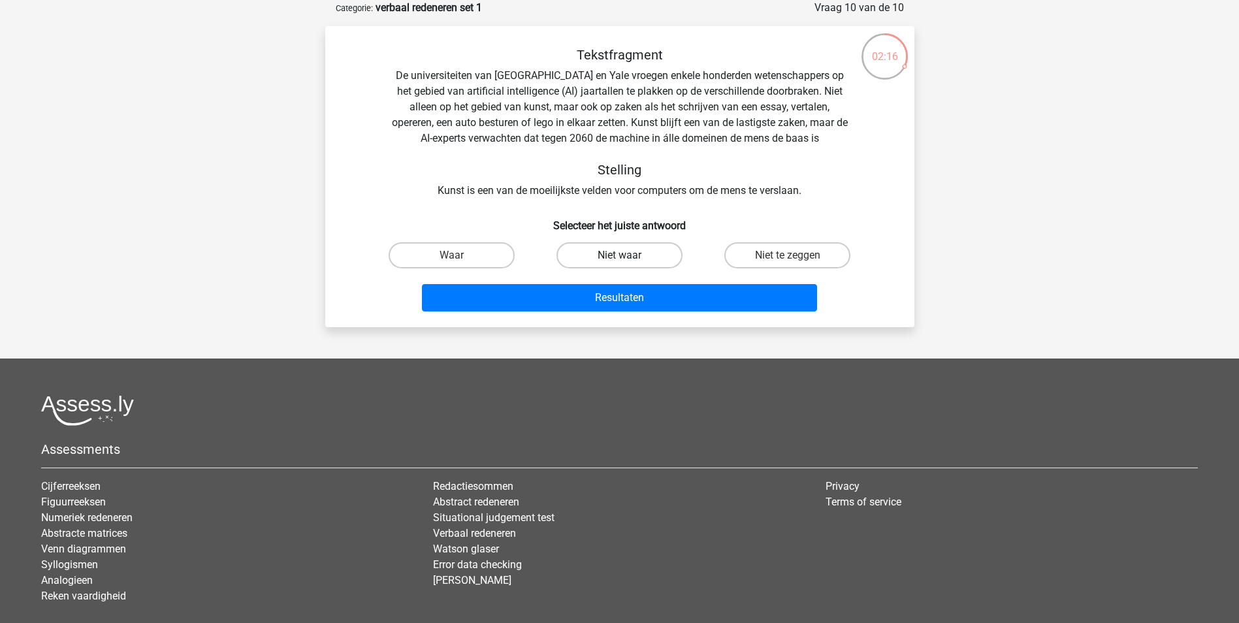
click at [619, 248] on label "Niet waar" at bounding box center [620, 255] width 126 height 26
click at [619, 255] on input "Niet waar" at bounding box center [623, 259] width 8 height 8
radio input "true"
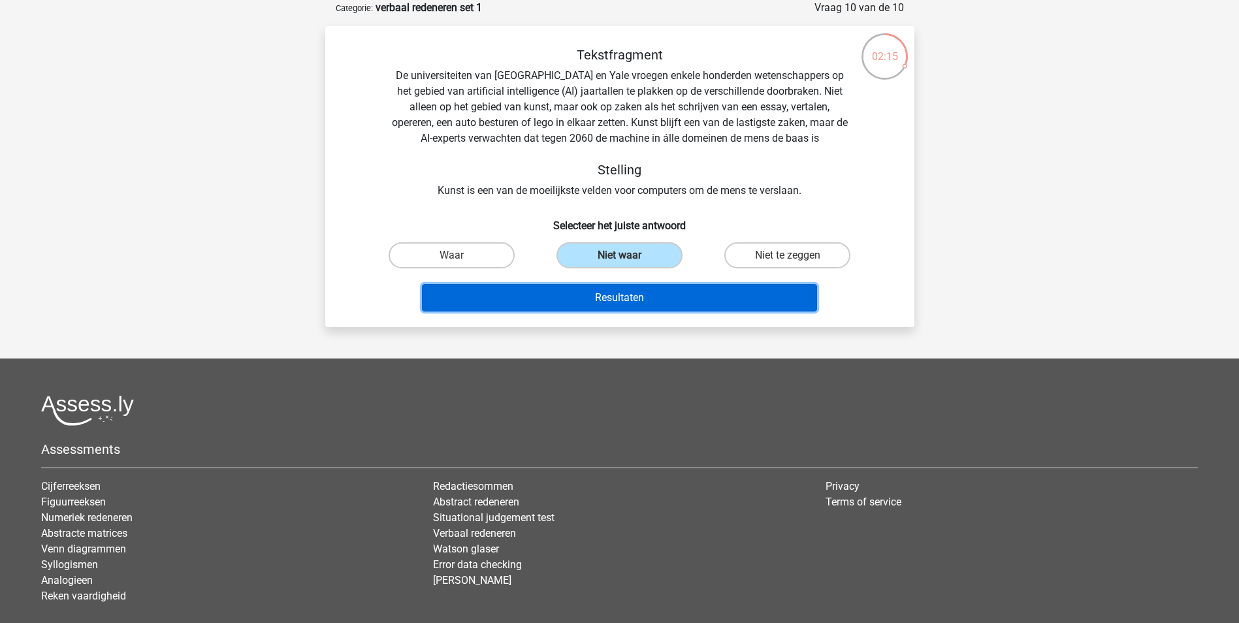
click at [629, 291] on button "Resultaten" at bounding box center [619, 297] width 395 height 27
